Goal: Information Seeking & Learning: Understand process/instructions

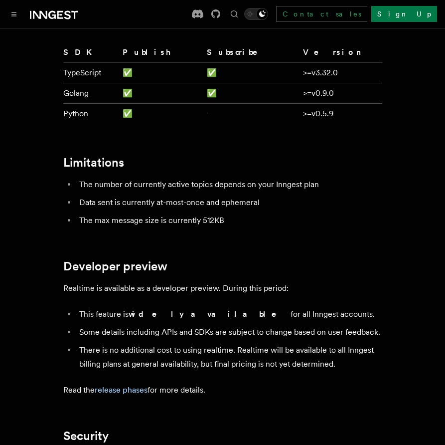
scroll to position [2836, 0]
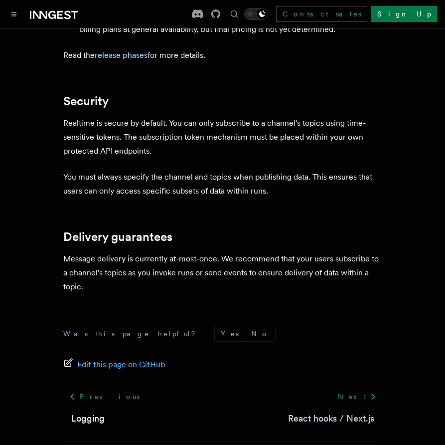
click at [322, 411] on link "React hooks / Next.js" at bounding box center [331, 418] width 86 height 14
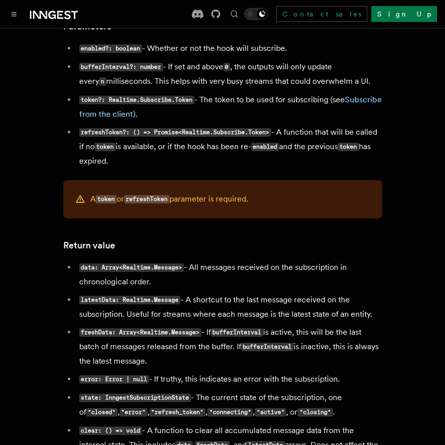
scroll to position [910, 0]
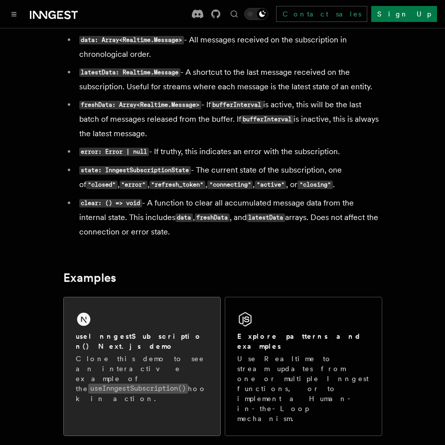
click at [172, 350] on div "useInngestSubscription() Next.js demo Clone this demo to see an interactive exa…" at bounding box center [142, 367] width 133 height 72
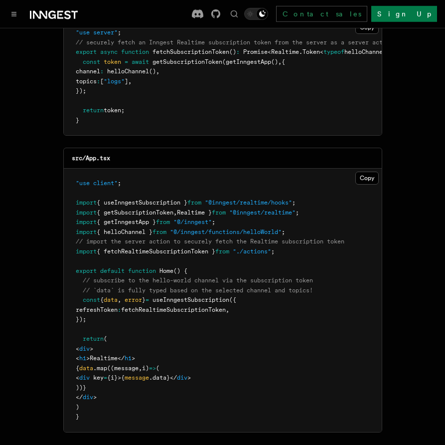
scroll to position [227, 0]
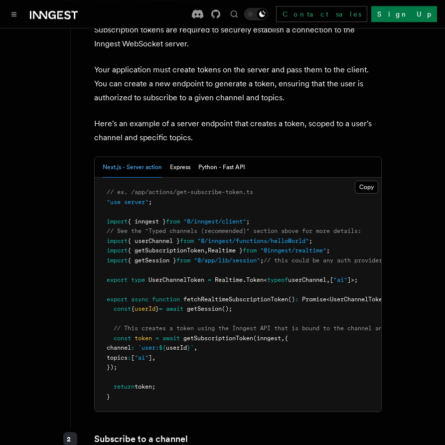
scroll to position [1415, 0]
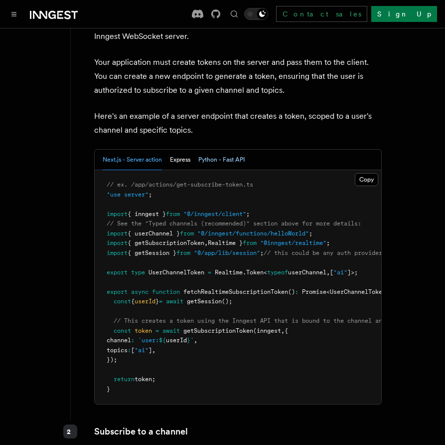
click at [211, 150] on button "Python - Fast API" at bounding box center [221, 160] width 46 height 20
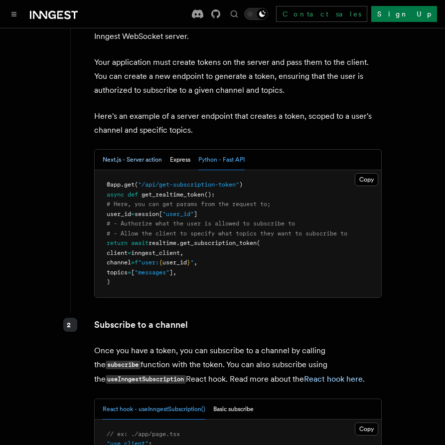
click at [117, 150] on button "Next.js - Server action" at bounding box center [132, 160] width 59 height 20
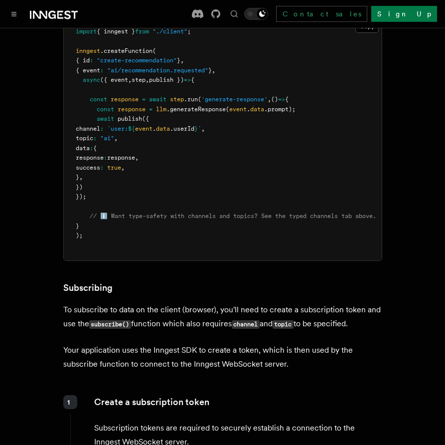
scroll to position [960, 0]
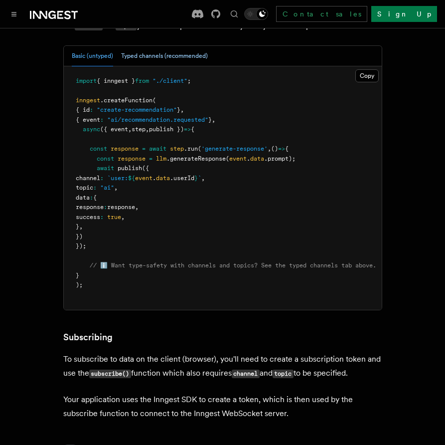
click at [175, 50] on button "Typed channels (recommended)" at bounding box center [164, 56] width 87 height 20
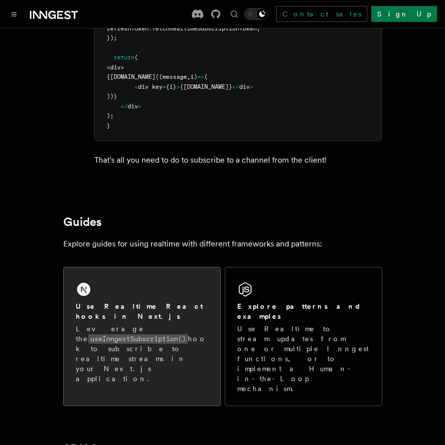
scroll to position [2324, 0]
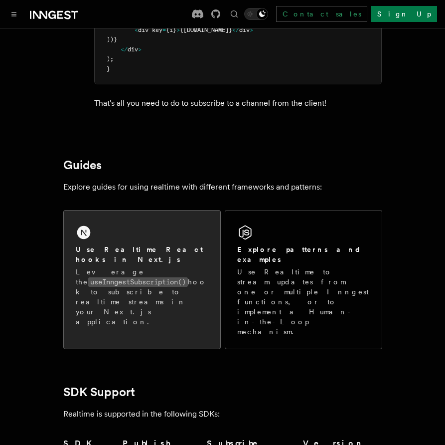
click at [170, 277] on code "useInngestSubscription()" at bounding box center [138, 281] width 100 height 9
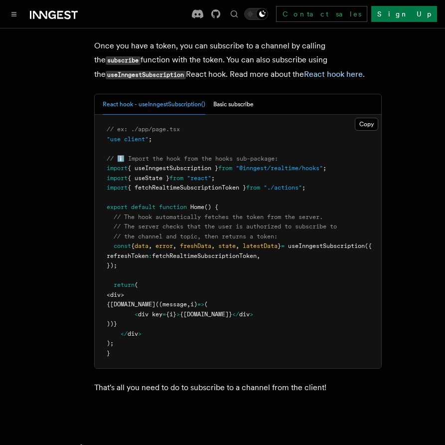
scroll to position [1813, 0]
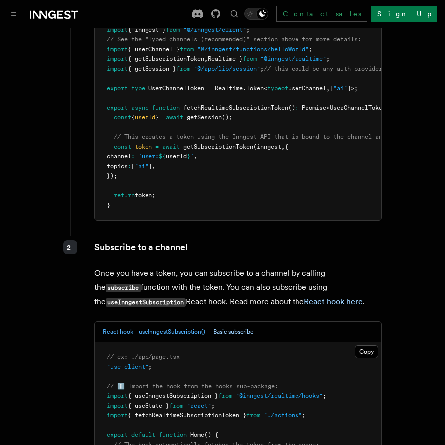
click at [230, 323] on button "Basic subscribe" at bounding box center [233, 332] width 40 height 20
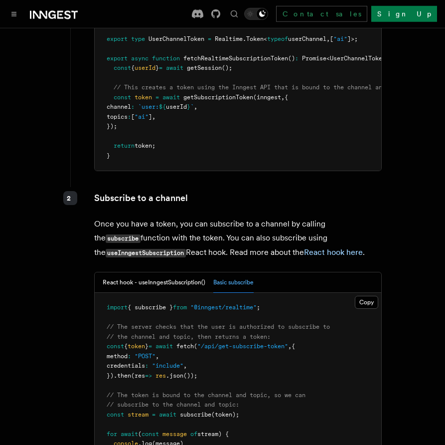
scroll to position [1926, 0]
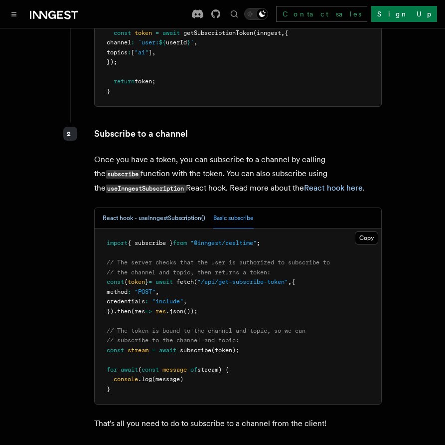
click at [146, 216] on button "React hook - useInngestSubscription()" at bounding box center [154, 218] width 103 height 20
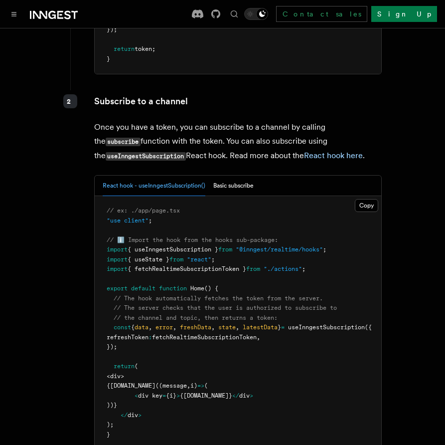
scroll to position [1983, 0]
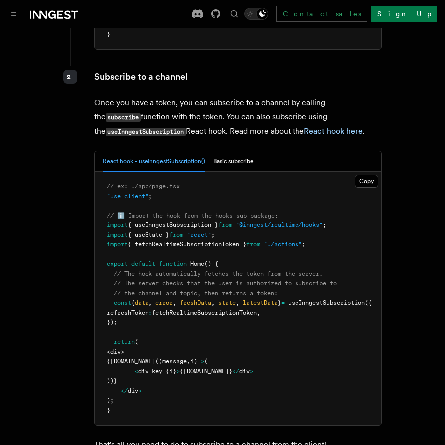
click at [364, 96] on p "Once you have a token, you can subscribe to a channel by calling the subscribe …" at bounding box center [238, 117] width 288 height 43
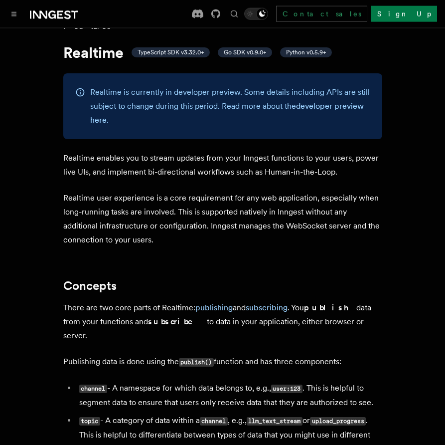
scroll to position [171, 0]
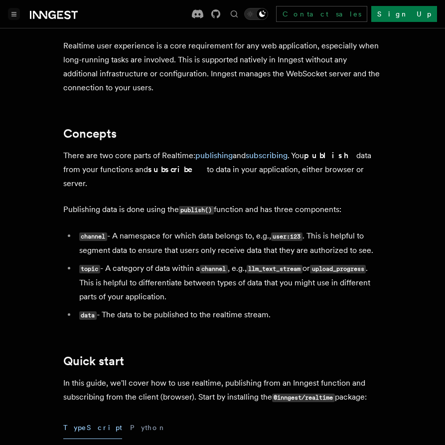
click at [12, 13] on icon "Toggle navigation" at bounding box center [13, 14] width 5 height 4
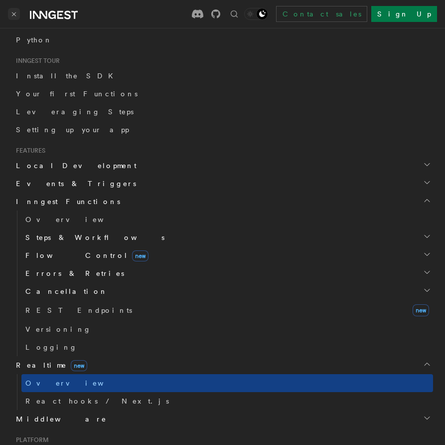
click at [15, 15] on icon "Toggle navigation" at bounding box center [13, 13] width 3 height 3
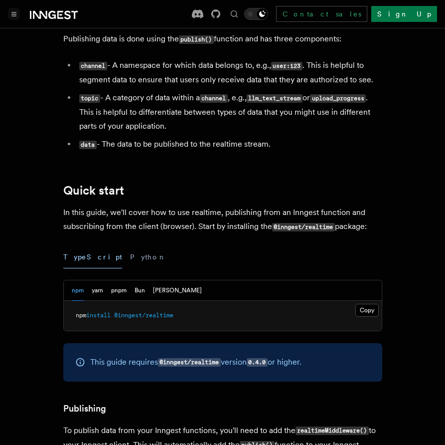
scroll to position [512, 0]
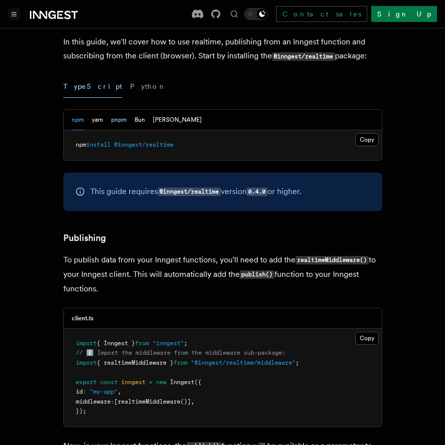
click at [119, 112] on button "pnpm" at bounding box center [118, 120] width 15 height 20
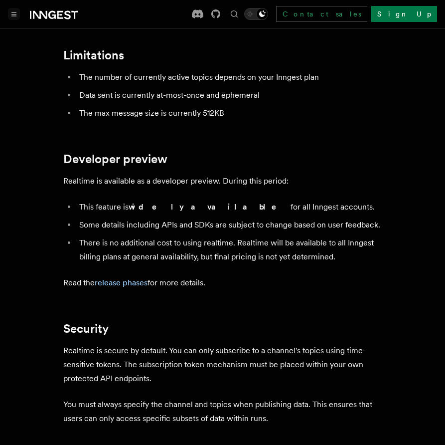
scroll to position [3050, 0]
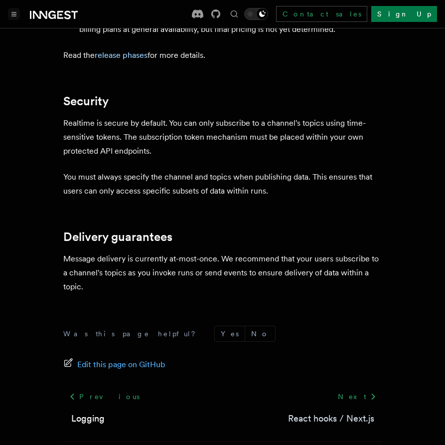
click at [330, 411] on link "React hooks / Next.js" at bounding box center [331, 418] width 86 height 14
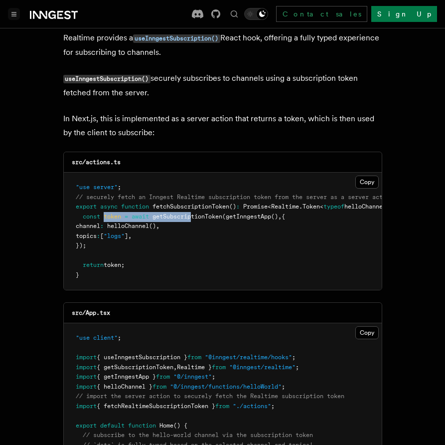
drag, startPoint x: 105, startPoint y: 217, endPoint x: 194, endPoint y: 216, distance: 89.8
click at [194, 216] on span "const token = await getSubscriptionToken ( getInngestApp () , {" at bounding box center [180, 216] width 209 height 7
click at [194, 216] on span "getSubscriptionToken" at bounding box center [188, 216] width 70 height 7
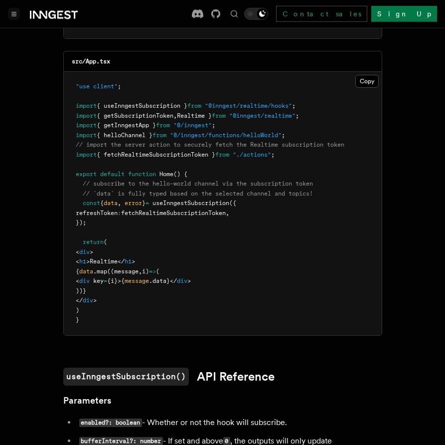
scroll to position [341, 0]
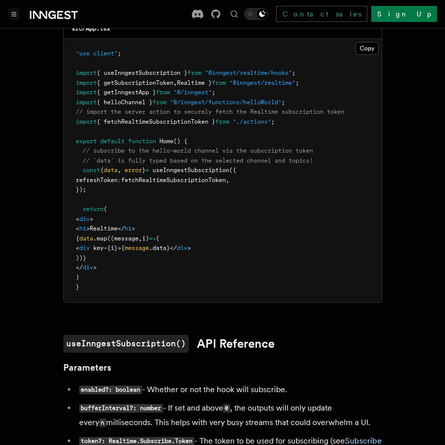
drag, startPoint x: 202, startPoint y: 141, endPoint x: 182, endPoint y: 143, distance: 20.5
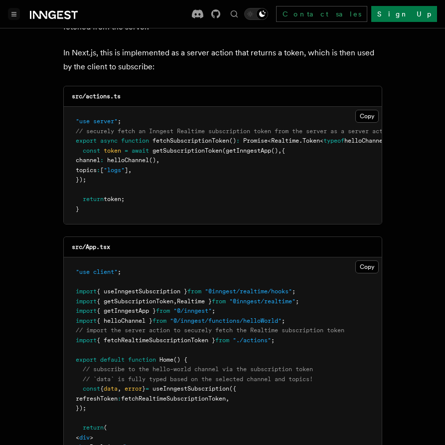
scroll to position [114, 0]
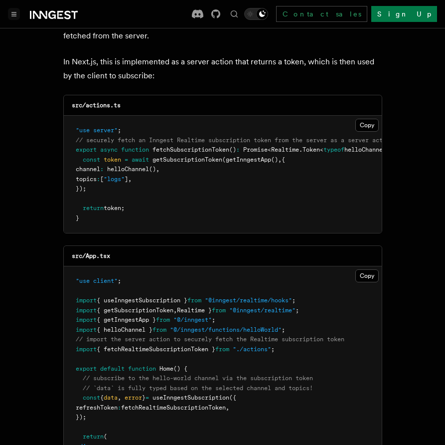
click at [194, 158] on span "getSubscriptionToken" at bounding box center [188, 159] width 70 height 7
copy span "getSubscriptionToken"
click at [283, 193] on pre ""use server" ; // securely fetch an Inngest Realtime subscription token from th…" at bounding box center [223, 174] width 318 height 117
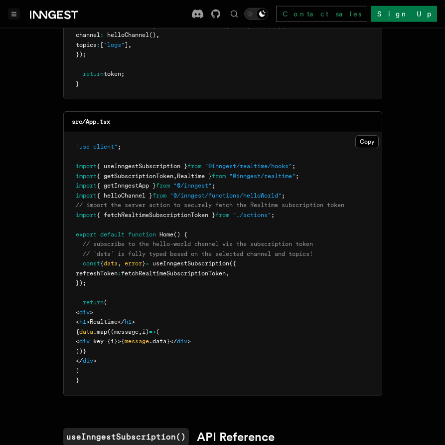
scroll to position [341, 0]
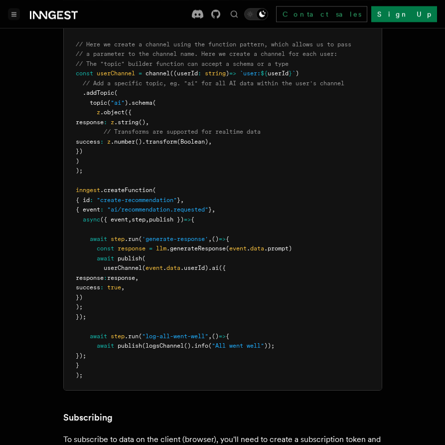
scroll to position [1117, 0]
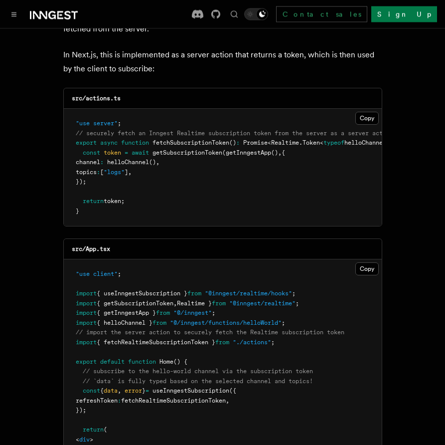
scroll to position [114, 0]
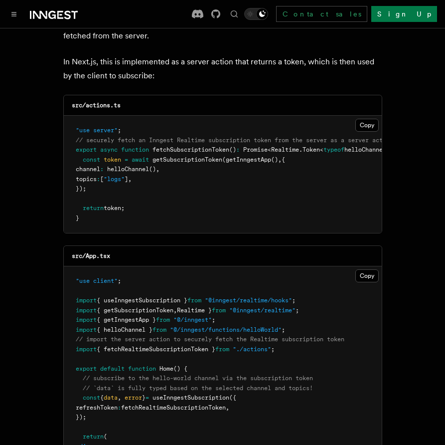
click at [207, 272] on pre ""use client" ; import { useInngestSubscription } from "@inngest/realtime/hooks"…" at bounding box center [223, 397] width 318 height 263
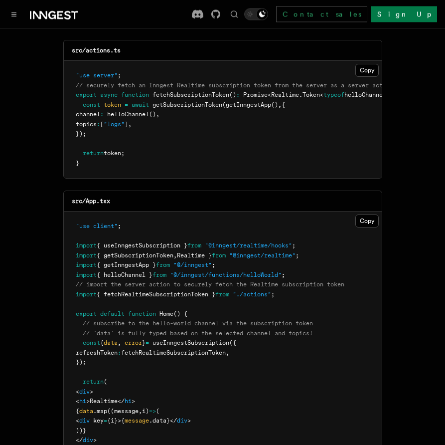
scroll to position [284, 0]
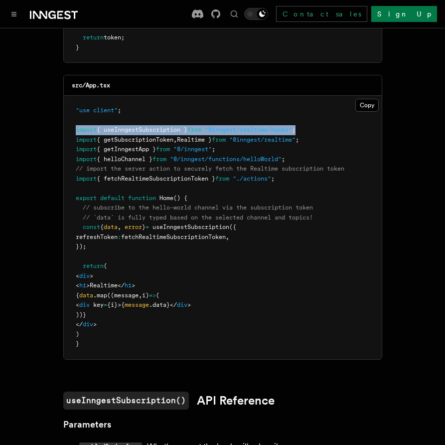
drag, startPoint x: 77, startPoint y: 131, endPoint x: 311, endPoint y: 131, distance: 233.9
click at [311, 131] on pre ""use client" ; import { useInngestSubscription } from "@inngest/realtime/hooks"…" at bounding box center [223, 227] width 318 height 263
copy span "import { useInngestSubscription } from "@inngest/realtime/hooks" ;"
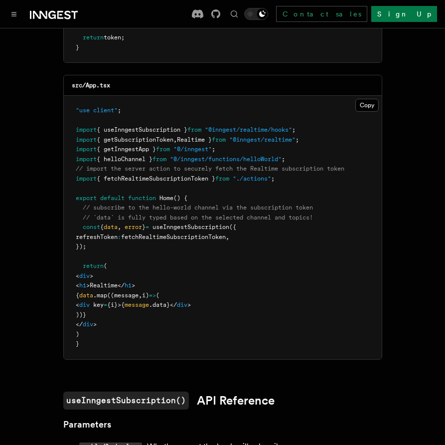
click at [267, 237] on pre ""use client" ; import { useInngestSubscription } from "@inngest/realtime/hooks"…" at bounding box center [223, 227] width 318 height 263
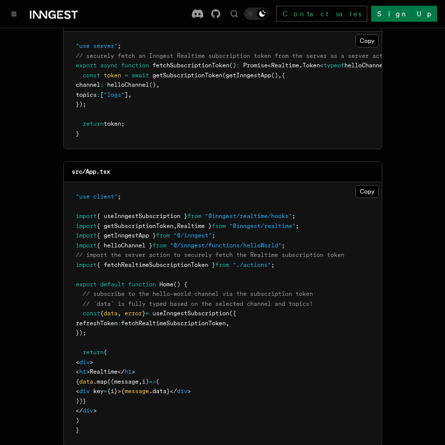
scroll to position [227, 0]
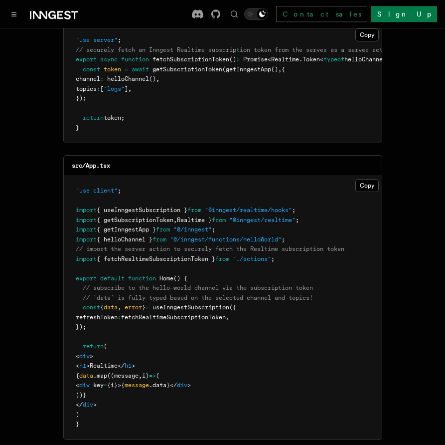
scroll to position [284, 0]
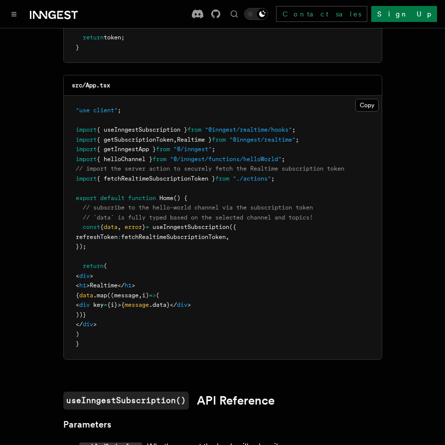
click at [320, 249] on pre ""use client" ; import { useInngestSubscription } from "@inngest/realtime/hooks"…" at bounding box center [223, 227] width 318 height 263
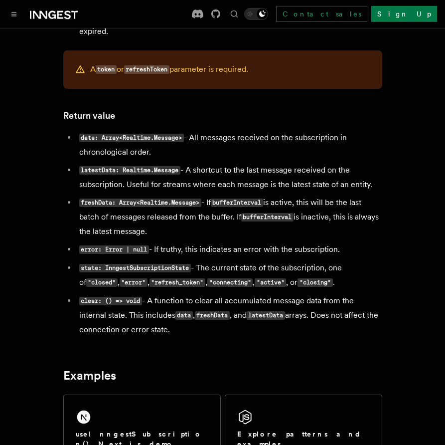
scroll to position [910, 0]
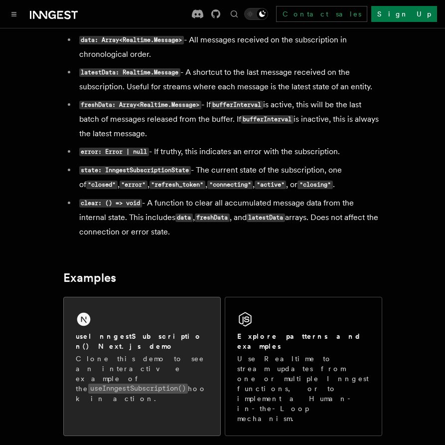
click at [149, 333] on div "useInngestSubscription() Next.js demo Clone this demo to see an interactive exa…" at bounding box center [142, 356] width 157 height 118
